Goal: Transaction & Acquisition: Book appointment/travel/reservation

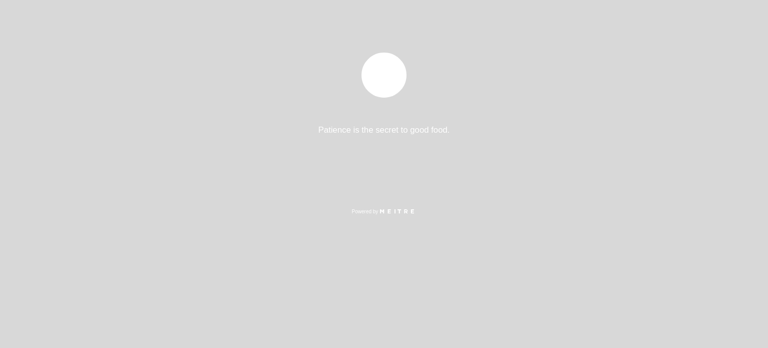
select select "pt"
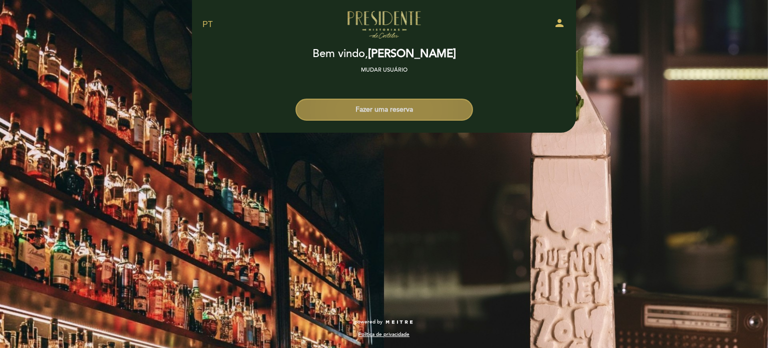
click at [386, 113] on button "Fazer uma reserva" at bounding box center [385, 110] width 178 height 22
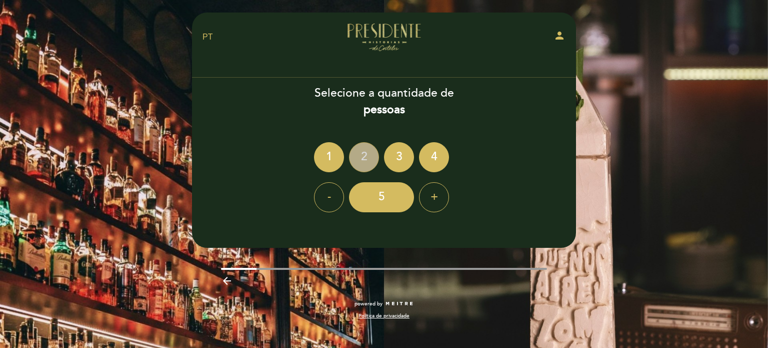
click at [368, 158] on div "2" at bounding box center [364, 157] width 30 height 30
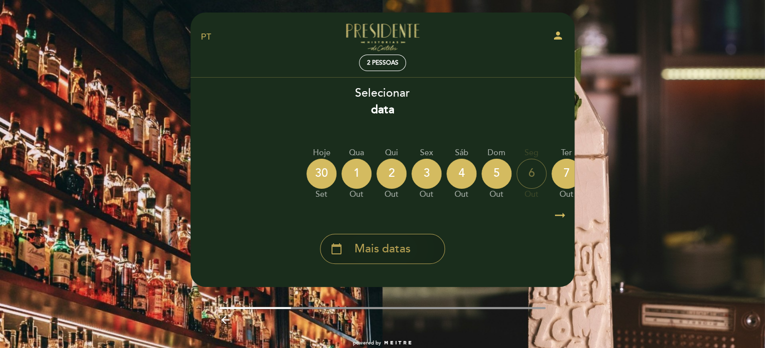
click at [422, 253] on div "calendar_today Mais datas" at bounding box center [382, 249] width 125 height 30
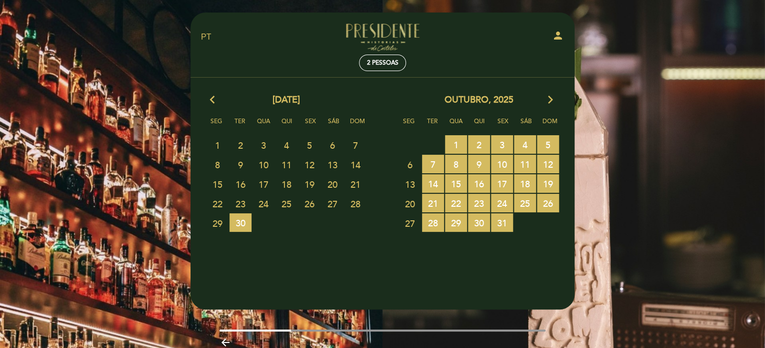
click at [553, 103] on icon "arrow_forward_ios" at bounding box center [550, 100] width 9 height 13
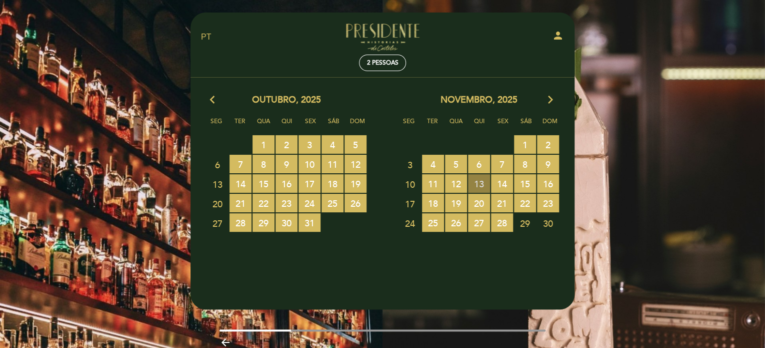
click at [482, 184] on span "13 RESERVAS DISPONÍVEIS" at bounding box center [479, 183] width 22 height 19
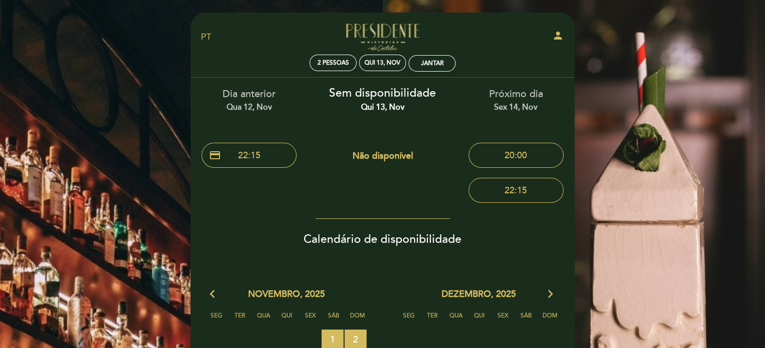
drag, startPoint x: 491, startPoint y: 103, endPoint x: 536, endPoint y: 124, distance: 49.7
click at [534, 112] on div "Sex 14, nov" at bounding box center [516, 108] width 119 height 12
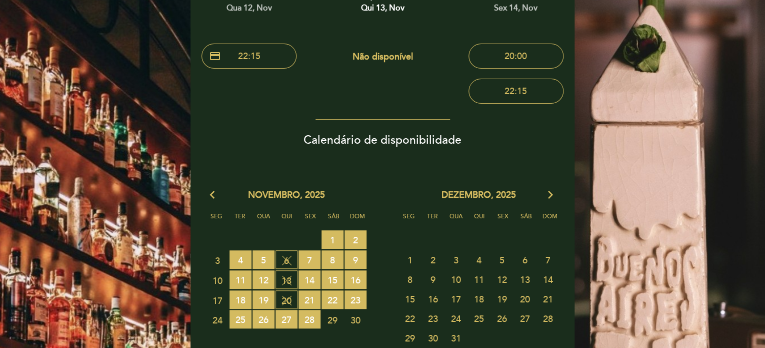
scroll to position [100, 0]
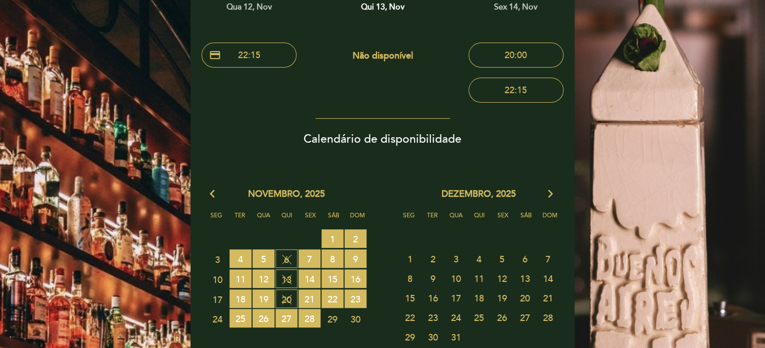
click at [213, 195] on icon "arrow_back_ios" at bounding box center [214, 194] width 9 height 13
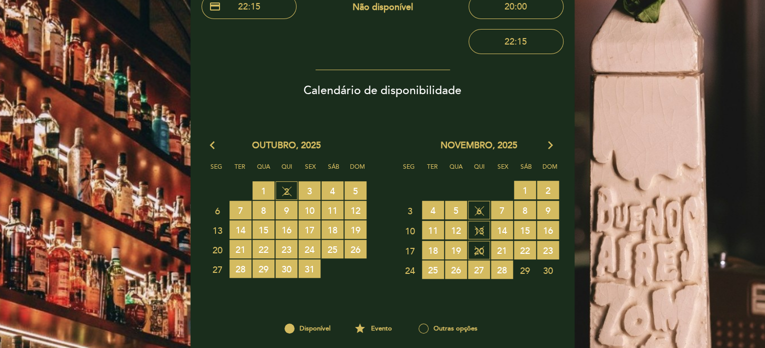
scroll to position [150, 0]
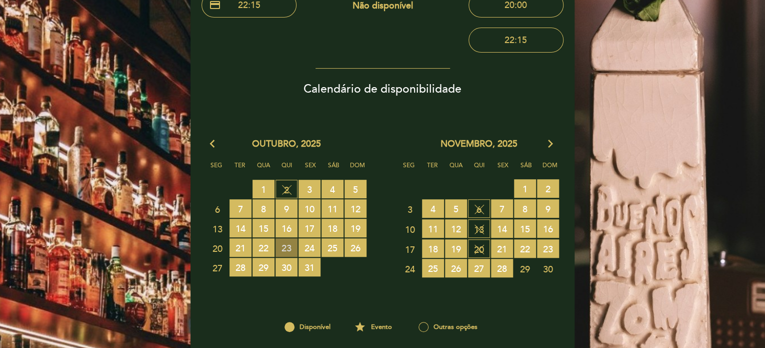
click at [286, 248] on span "23 RESERVAS DISPONÍVEIS" at bounding box center [287, 247] width 22 height 19
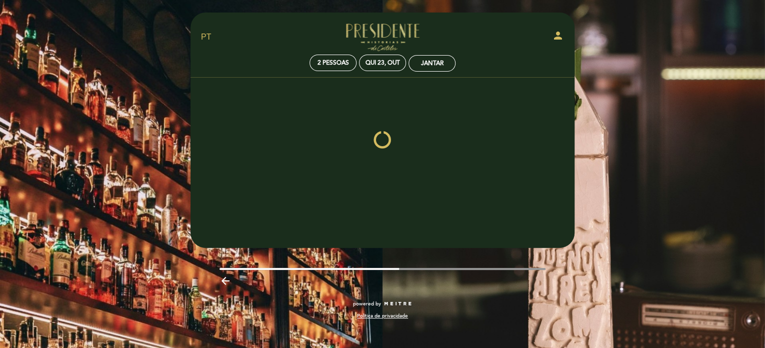
scroll to position [0, 0]
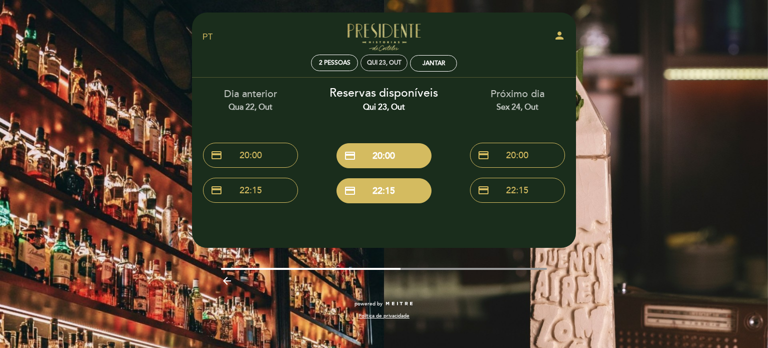
click at [396, 64] on div "Qui 23, out" at bounding box center [384, 63] width 35 height 8
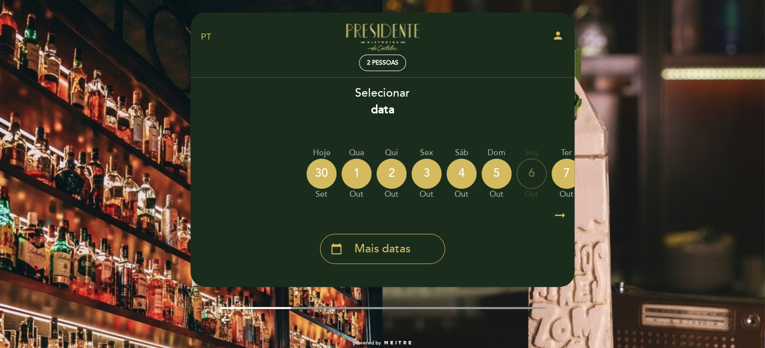
click at [208, 41] on select "EN ES PT" at bounding box center [207, 38] width 12 height 12
click at [164, 128] on div "EN ES PT Presidente Bar Recoleta person 2 pessoas Bem vindo Bem vindo, [PERSON_…" at bounding box center [382, 184] width 765 height 369
click at [590, 254] on div "EN ES PT Presidente Bar Recoleta person 2 pessoas Bem vindo Bem vindo, [PERSON_…" at bounding box center [382, 184] width 765 height 369
